Goal: Transaction & Acquisition: Book appointment/travel/reservation

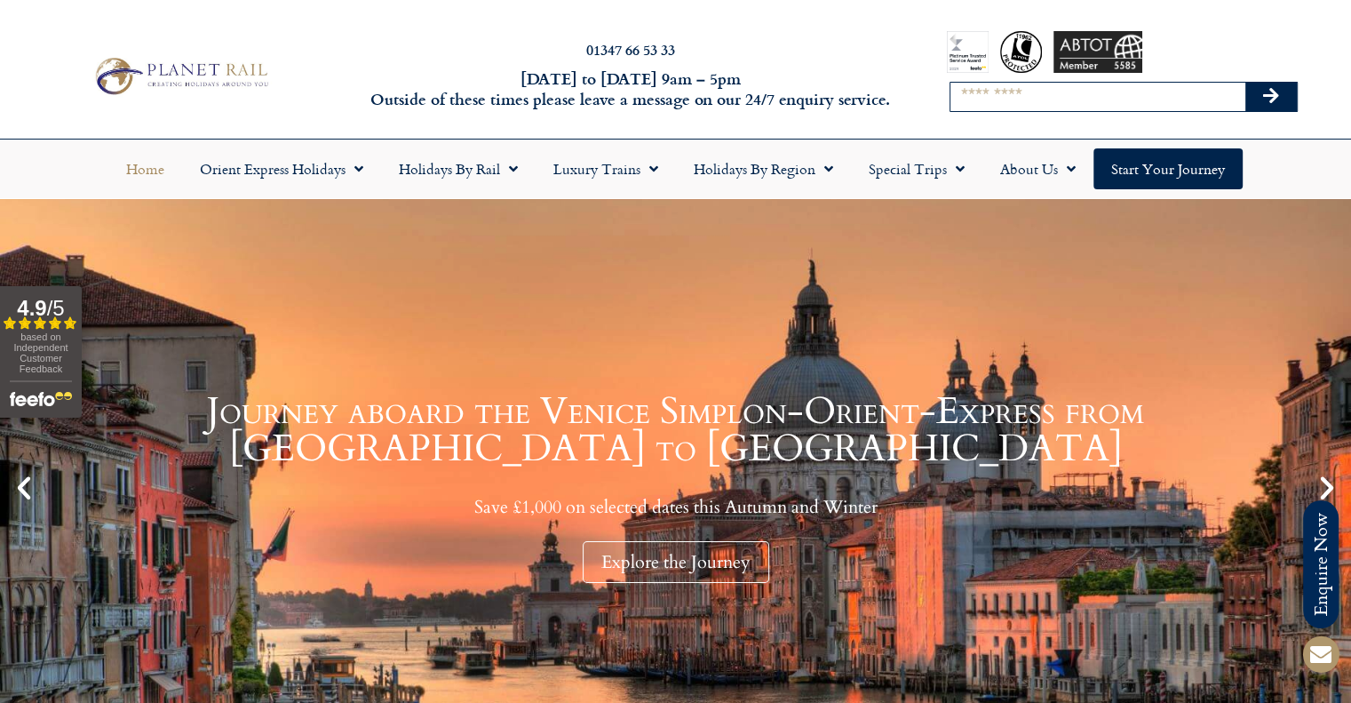
click at [1019, 103] on input "Search" at bounding box center [1098, 97] width 295 height 28
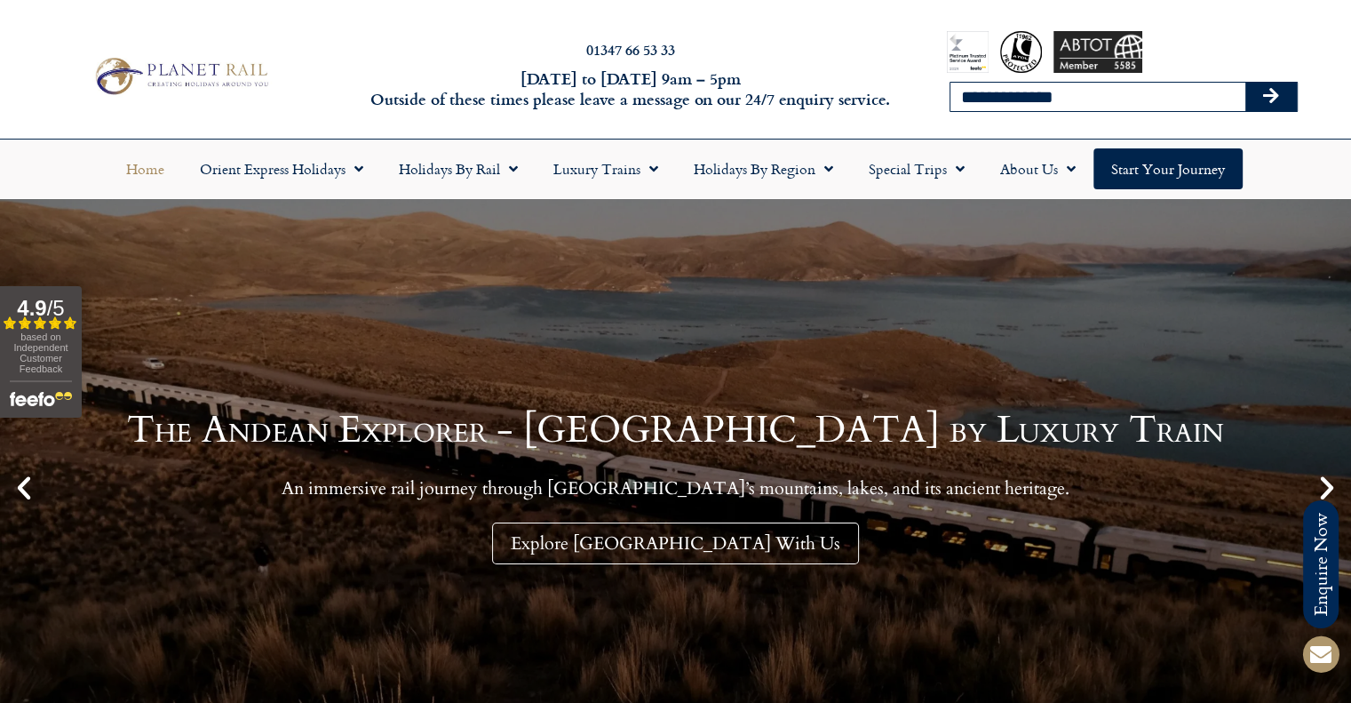
type input "**********"
click at [1246, 83] on button "Search" at bounding box center [1272, 97] width 52 height 28
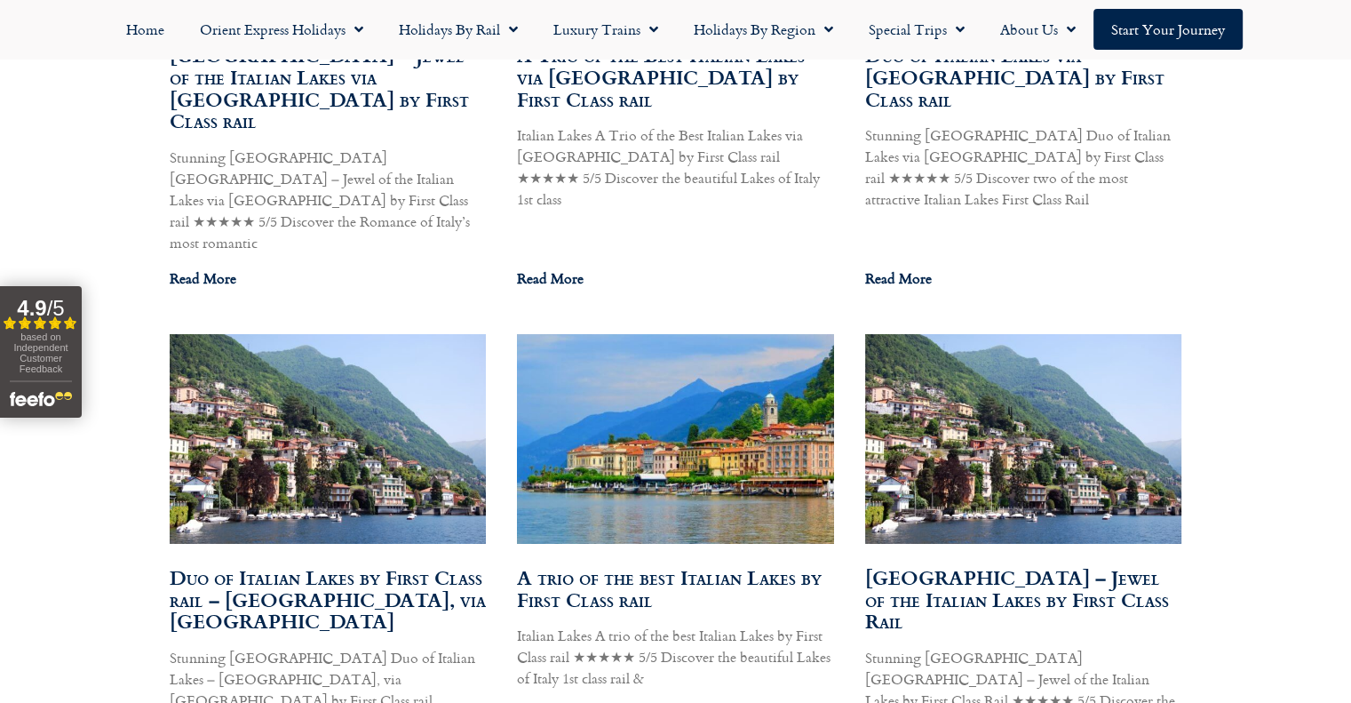
scroll to position [1333, 0]
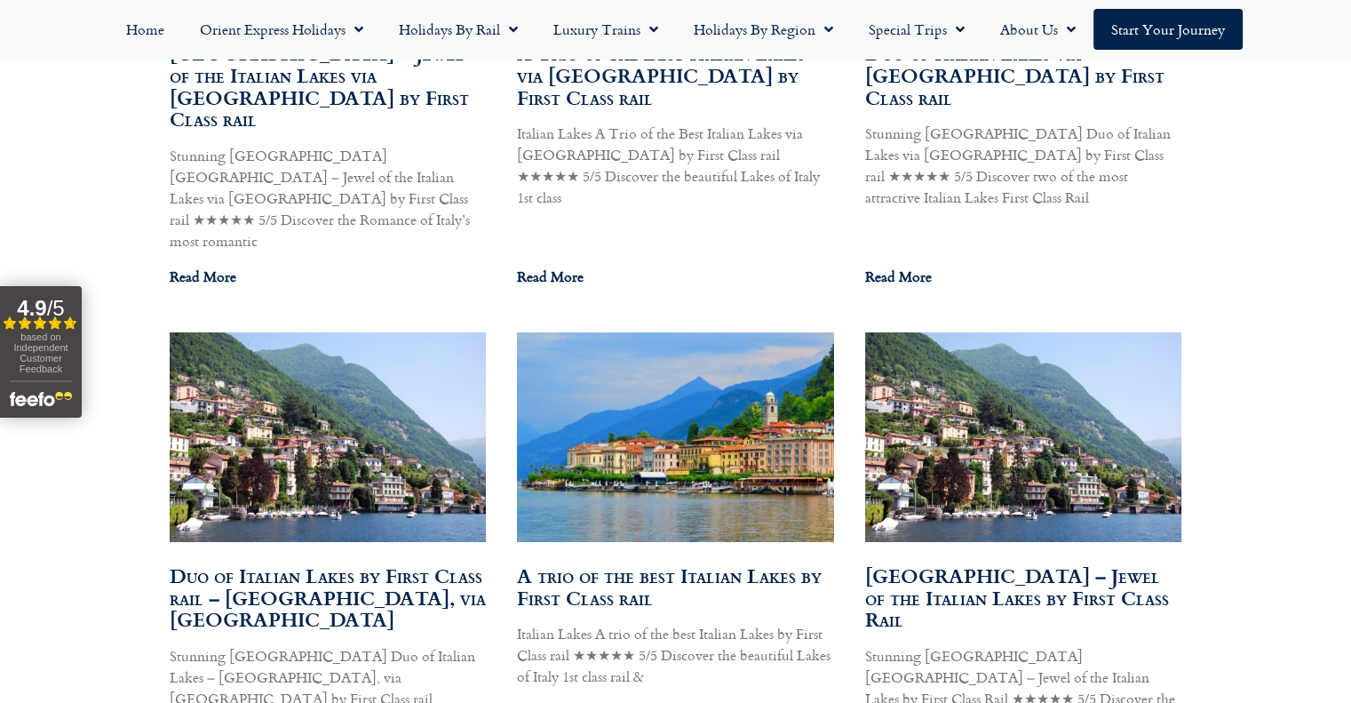
click at [339, 561] on link "Duo of Italian Lakes by First Class rail – Lake Como & Lake Garda, via Switzerl…" at bounding box center [328, 598] width 316 height 74
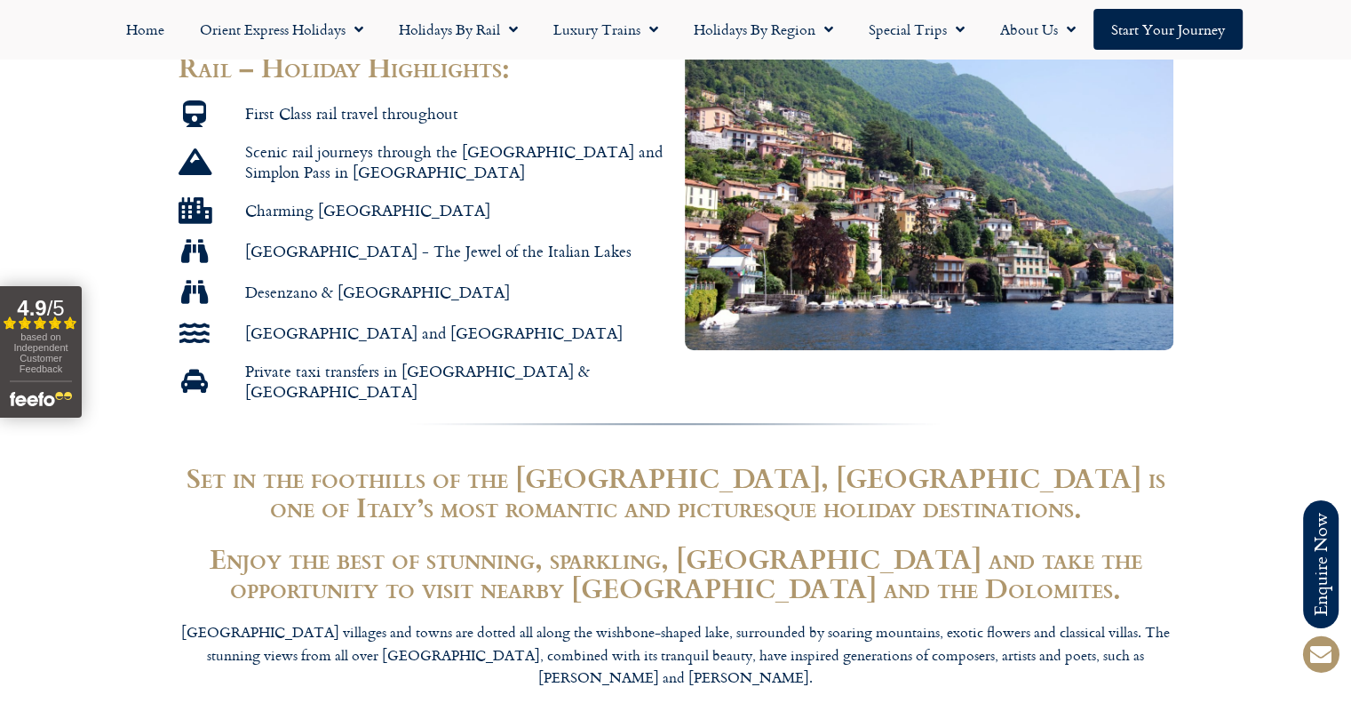
scroll to position [1244, 0]
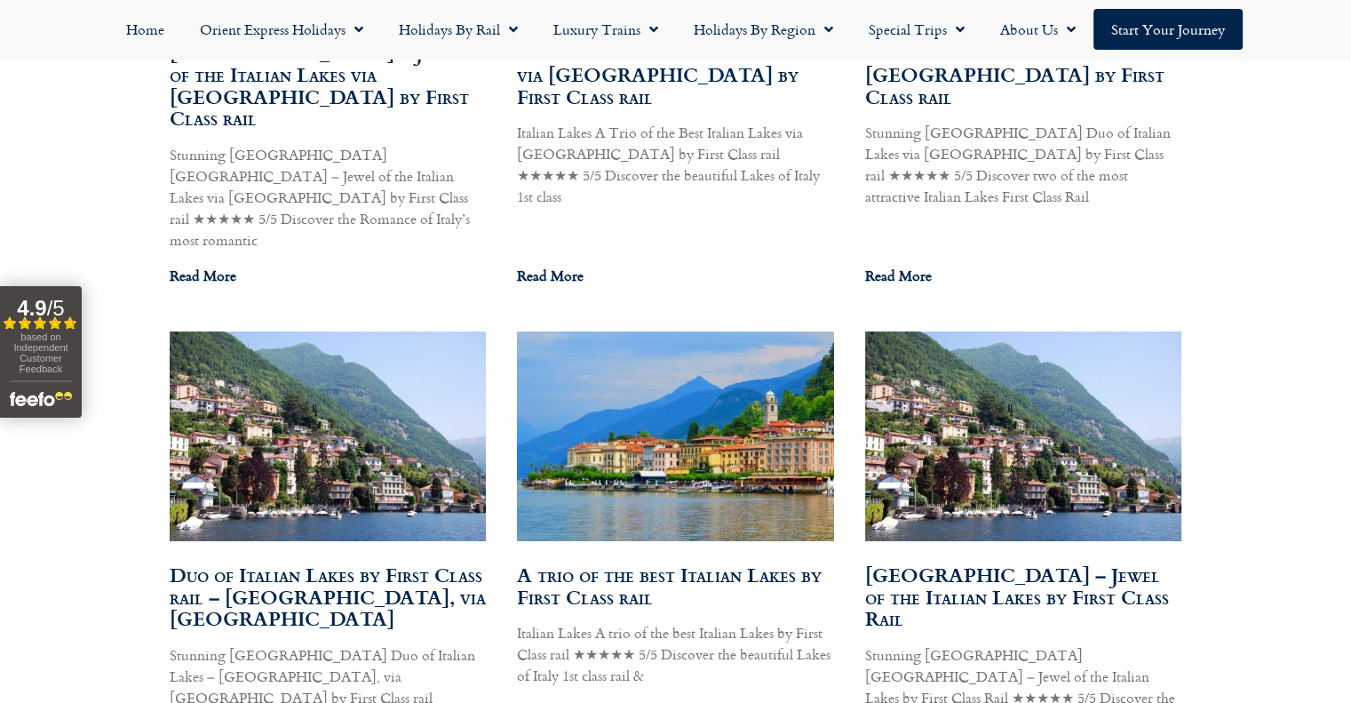
scroll to position [1336, 0]
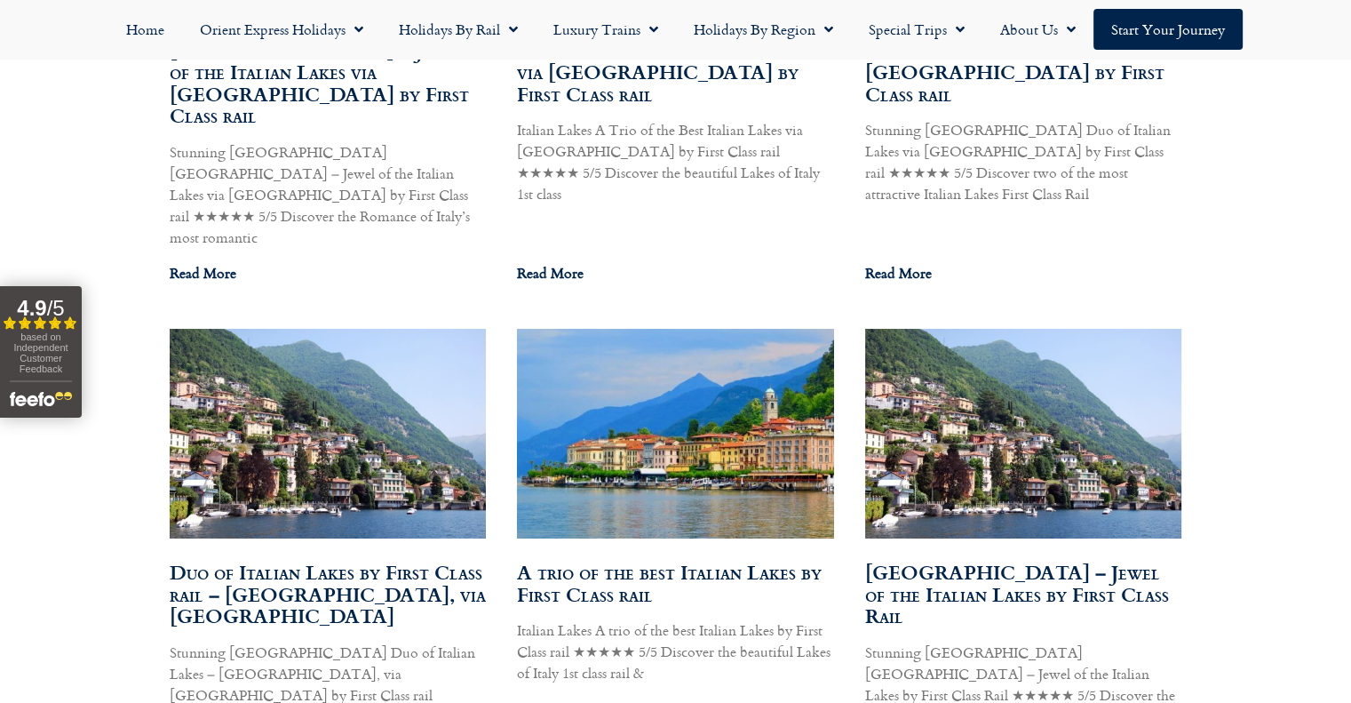
click at [646, 474] on article "A trio of the best Italian Lakes by First Class rail Italian Lakes A trio of th…" at bounding box center [675, 553] width 317 height 448
click at [618, 557] on link "A trio of the best Italian Lakes by First Class rail" at bounding box center [669, 583] width 305 height 52
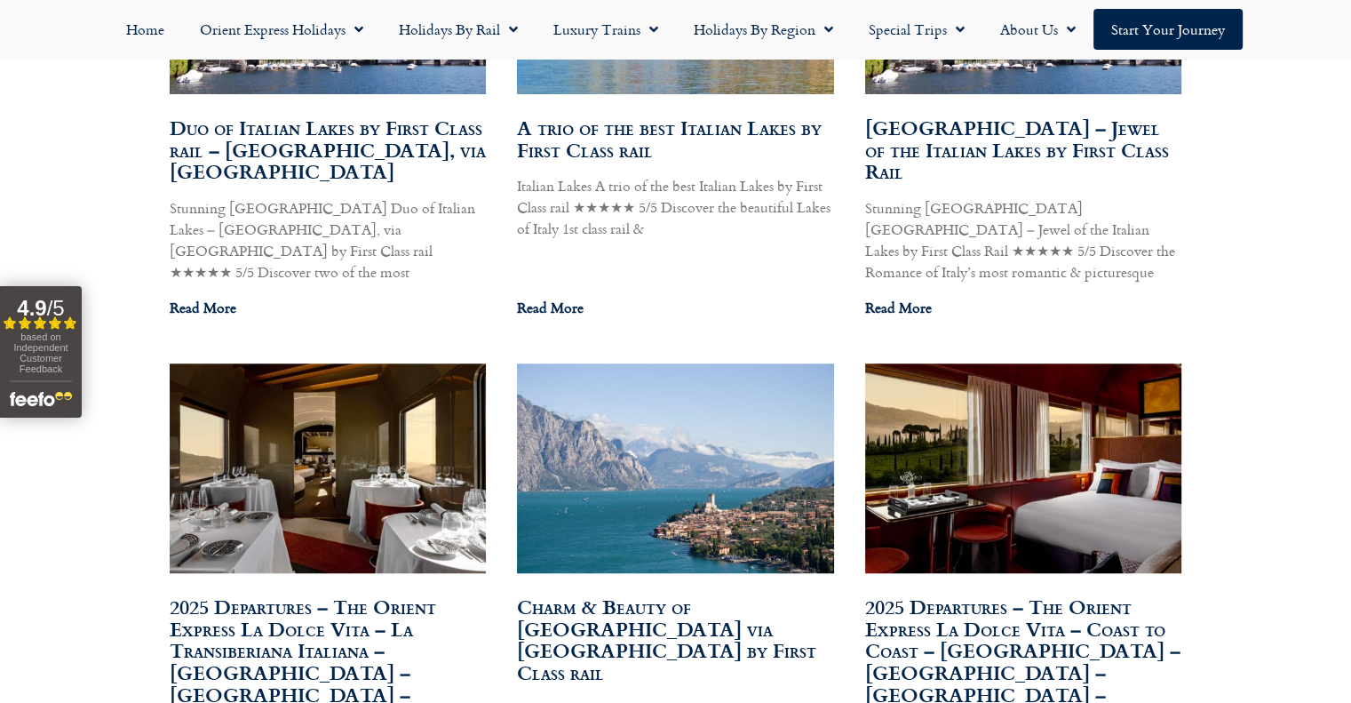
scroll to position [1783, 0]
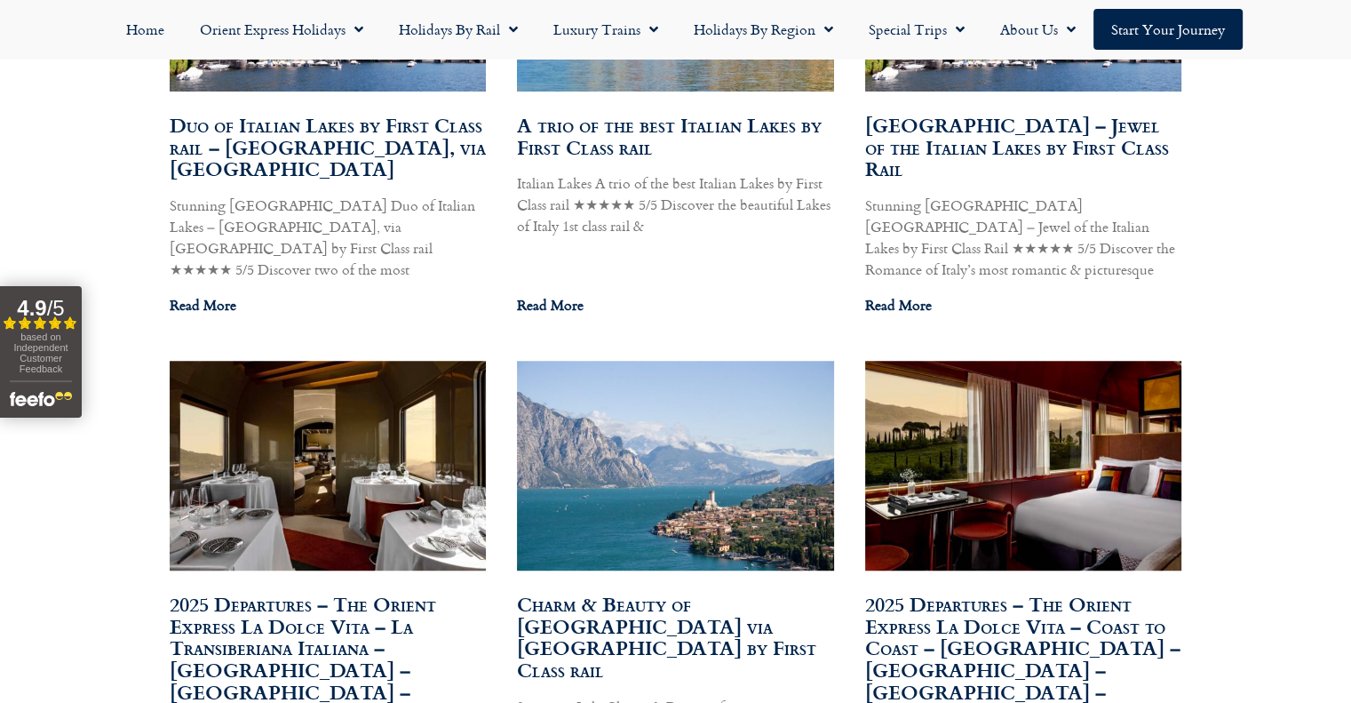
click at [686, 589] on link "Charm & Beauty of [GEOGRAPHIC_DATA] via [GEOGRAPHIC_DATA] by First Class rail" at bounding box center [666, 636] width 299 height 95
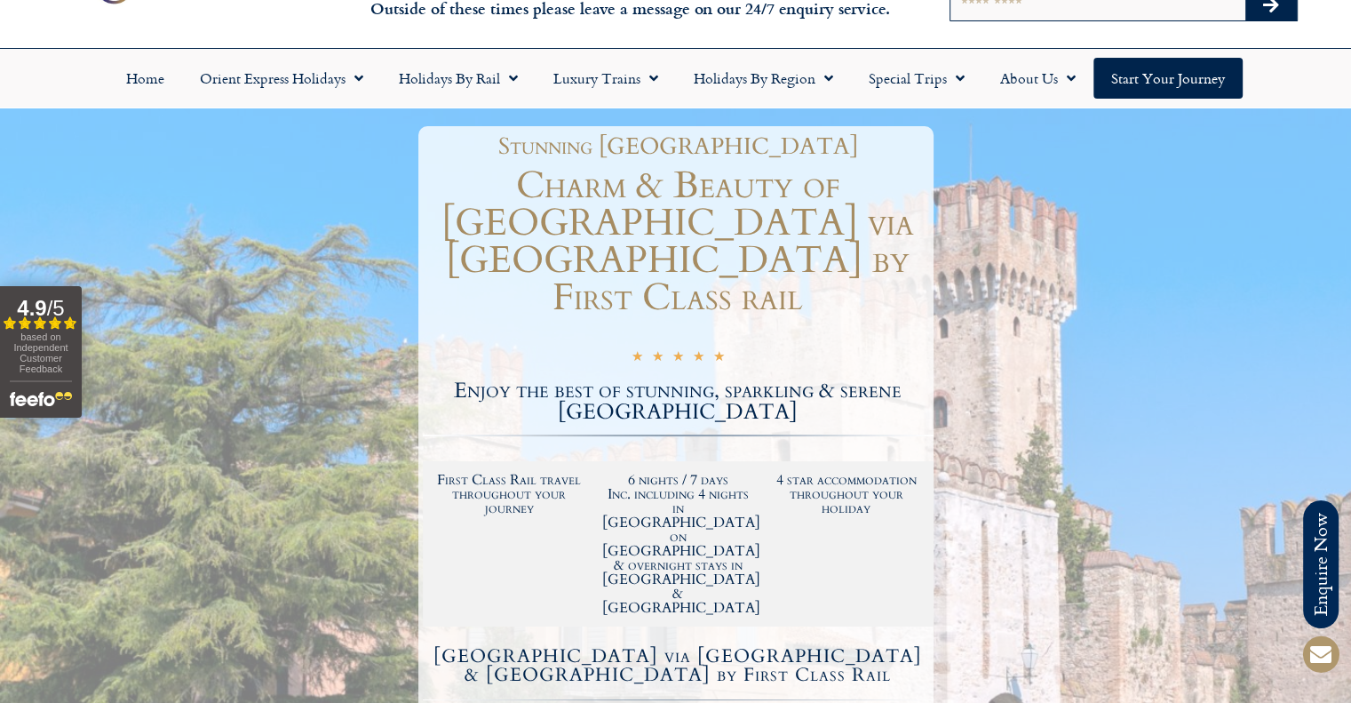
scroll to position [89, 0]
